Goal: Task Accomplishment & Management: Manage account settings

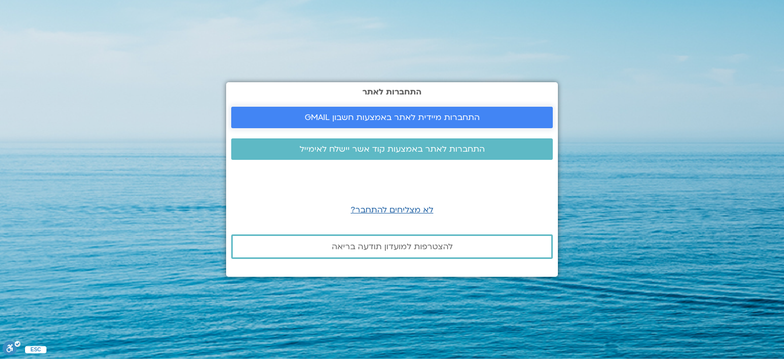
click at [367, 120] on span "התחברות מיידית לאתר באמצעות חשבון GMAIL" at bounding box center [392, 117] width 175 height 9
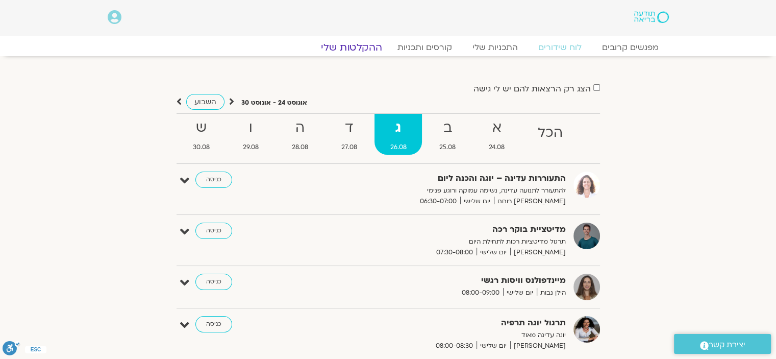
click at [361, 52] on link "ההקלטות שלי" at bounding box center [352, 47] width 86 height 12
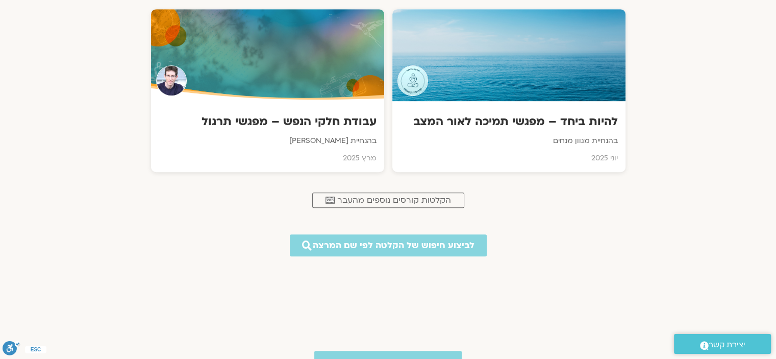
scroll to position [505, 0]
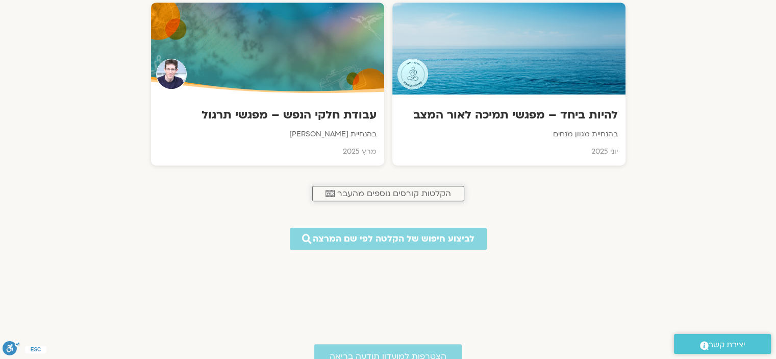
click at [383, 192] on span "הקלטות קורסים נוספים מהעבר" at bounding box center [394, 193] width 114 height 9
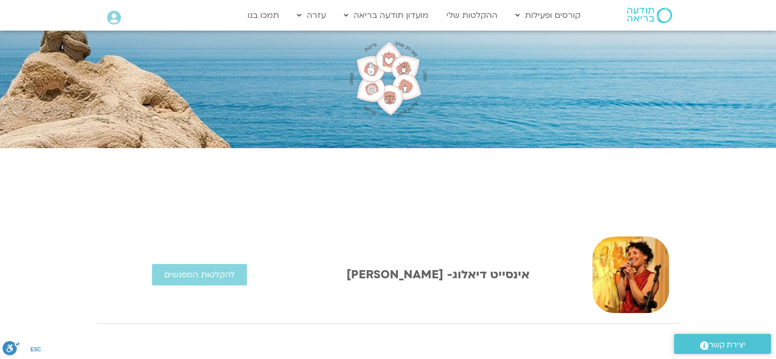
scroll to position [83, 0]
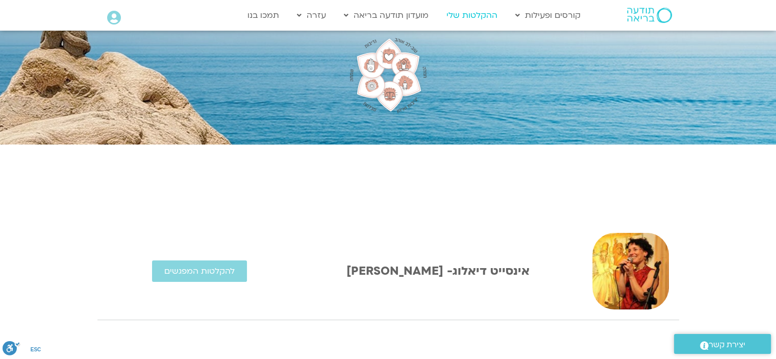
click at [470, 16] on link "ההקלטות שלי" at bounding box center [471, 15] width 61 height 19
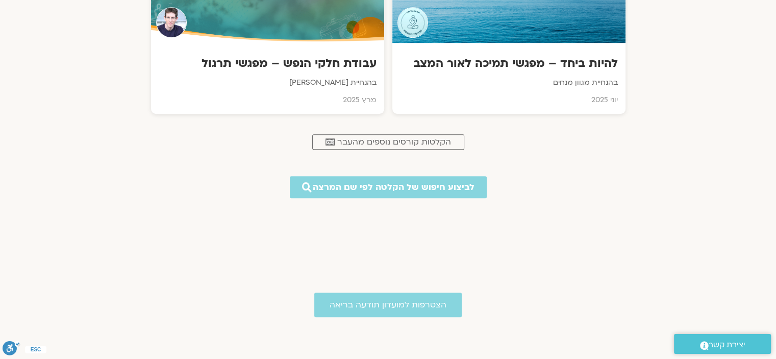
scroll to position [587, 0]
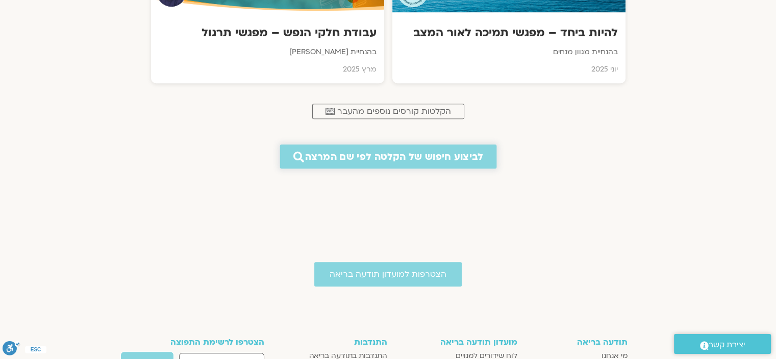
click at [378, 160] on span "לביצוע חיפוש של הקלטה לפי שם המרצה" at bounding box center [394, 156] width 178 height 11
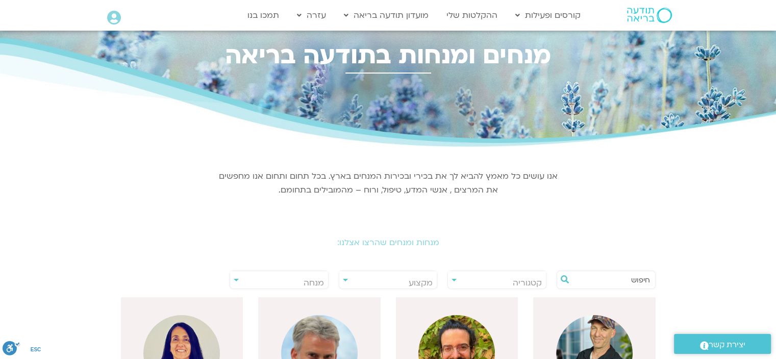
scroll to position [16, 0]
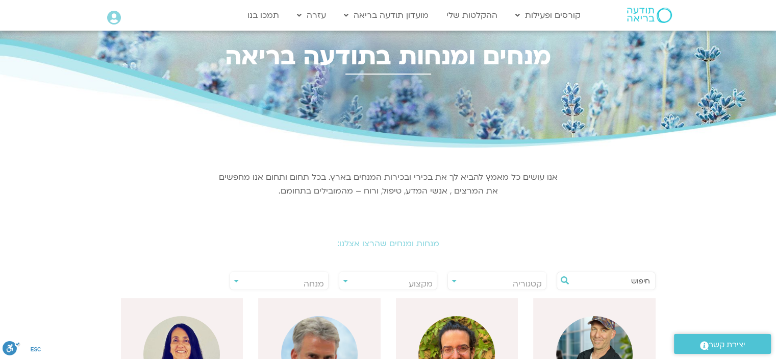
click at [606, 279] on input "text" at bounding box center [612, 280] width 78 height 17
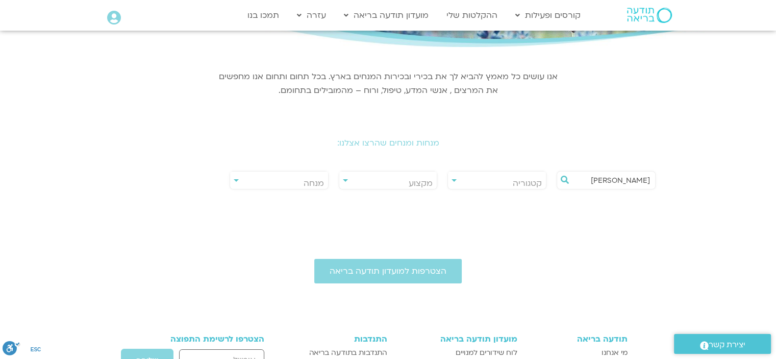
scroll to position [0, 0]
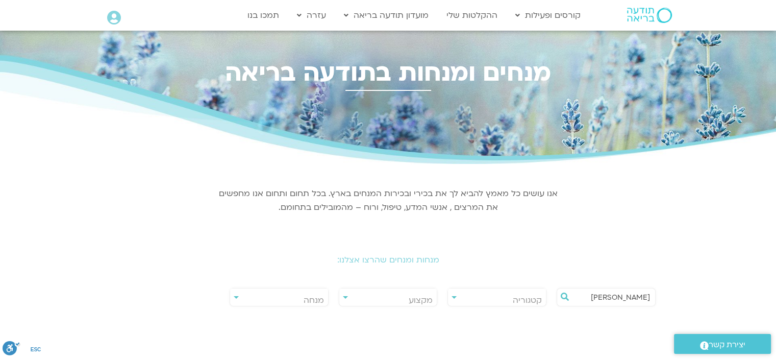
drag, startPoint x: 623, startPoint y: 300, endPoint x: 684, endPoint y: 284, distance: 63.7
click at [684, 284] on section "**********" at bounding box center [388, 241] width 776 height 155
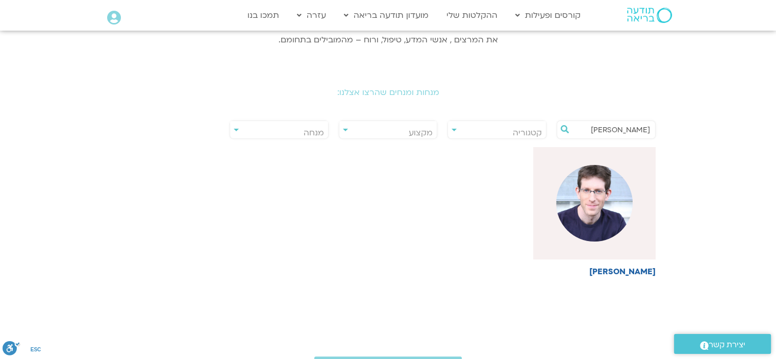
scroll to position [171, 0]
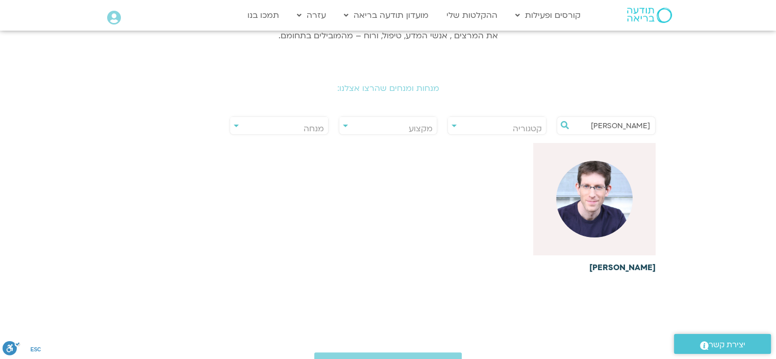
type input "טייכר"
click at [640, 259] on link "ערן טייכר" at bounding box center [594, 207] width 122 height 129
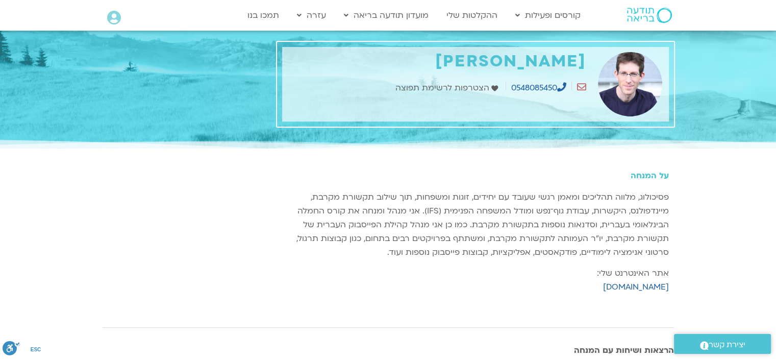
click at [110, 15] on icon at bounding box center [114, 18] width 14 height 14
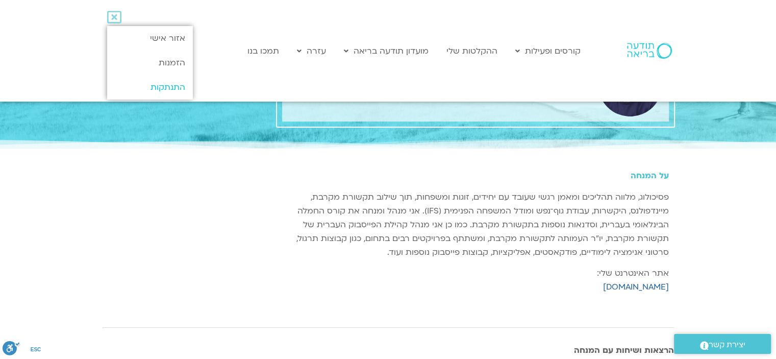
click at [157, 90] on link "התנתקות" at bounding box center [149, 87] width 85 height 24
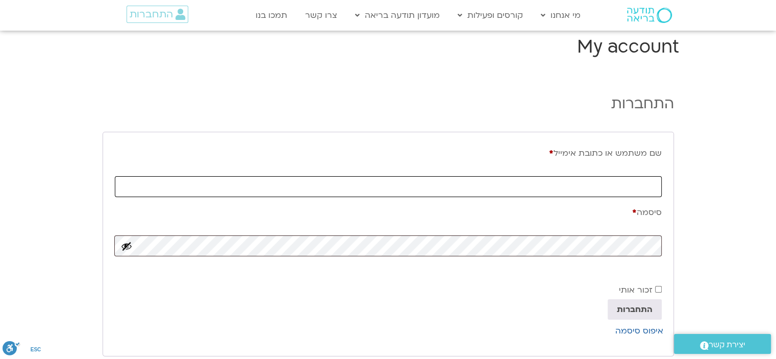
click at [561, 187] on input "שם משתמש או כתובת אימייל * חובה" at bounding box center [388, 186] width 547 height 21
type input "shanykotzer@yahoo.com"
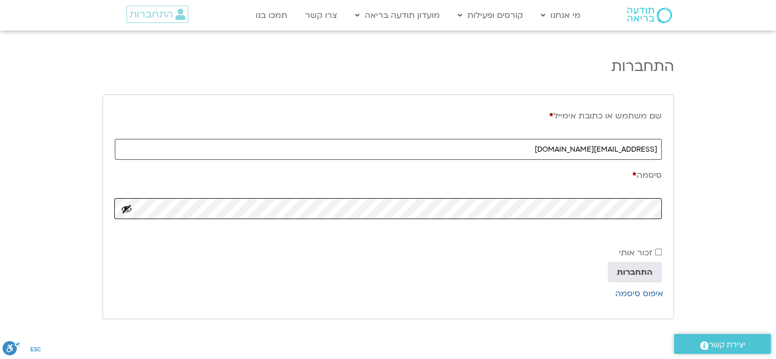
scroll to position [40, 0]
click at [630, 266] on button "התחברות" at bounding box center [635, 269] width 54 height 20
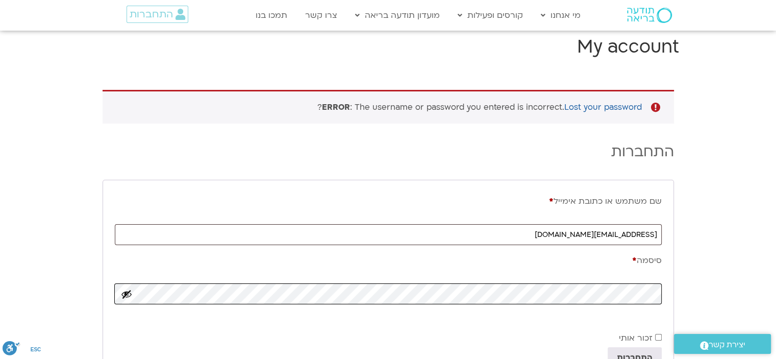
click at [608, 347] on button "התחברות" at bounding box center [635, 357] width 54 height 20
